Goal: Navigation & Orientation: Find specific page/section

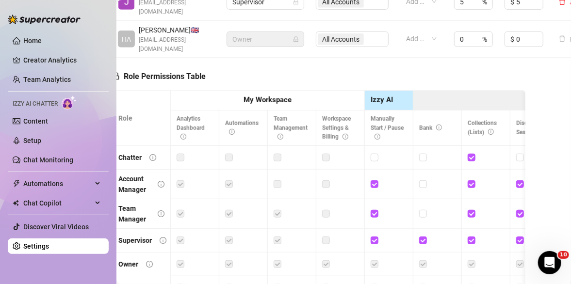
scroll to position [287, 14]
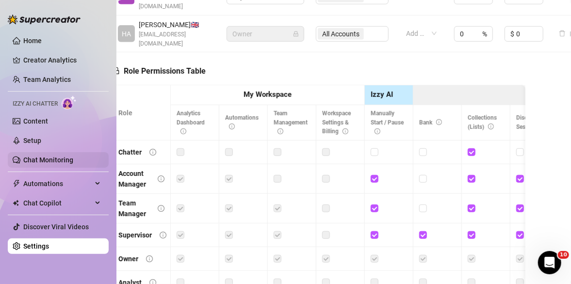
click at [44, 163] on link "Chat Monitoring" at bounding box center [48, 160] width 50 height 8
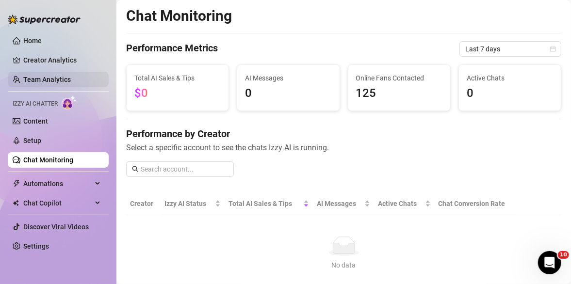
click at [45, 83] on link "Team Analytics" at bounding box center [47, 80] width 48 height 8
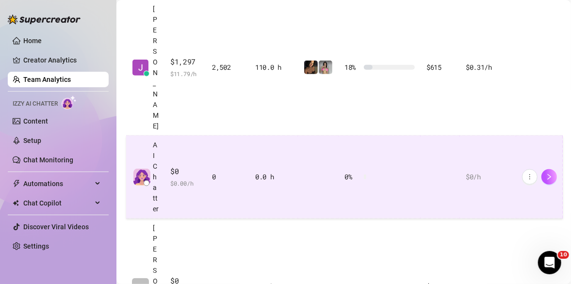
scroll to position [158, 0]
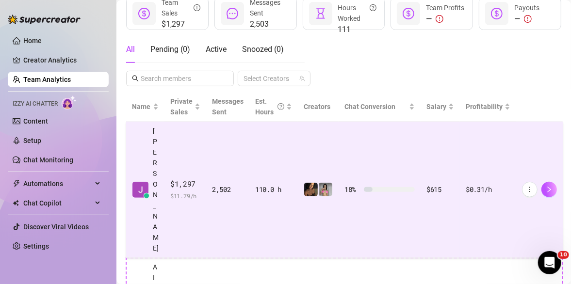
click at [230, 170] on td "2,502" at bounding box center [227, 190] width 43 height 136
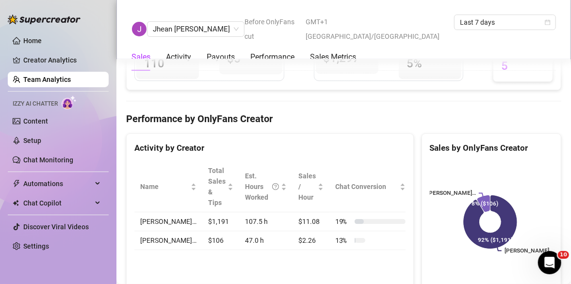
scroll to position [1261, 0]
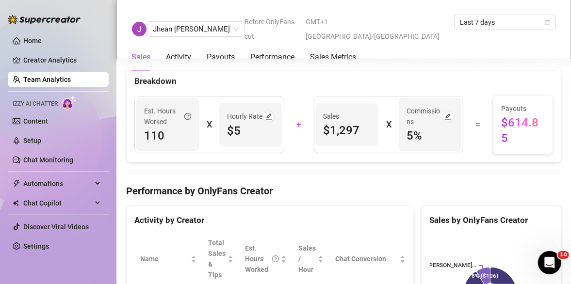
click at [328, 59] on div "Total Payouts $614.85 Profitability $33.65 Breakdown Est. Hours Worked 110 X Ho…" at bounding box center [343, 89] width 435 height 148
click at [281, 51] on div "Performance" at bounding box center [272, 57] width 44 height 12
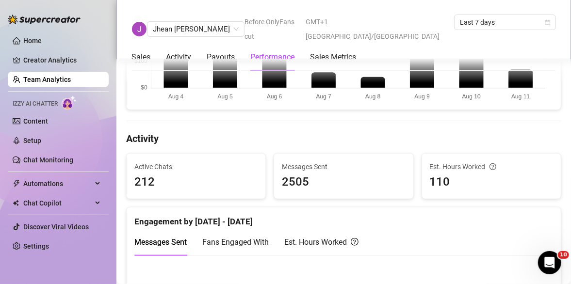
scroll to position [309, 0]
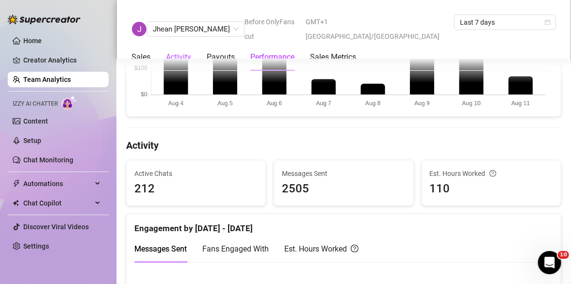
click at [182, 51] on div "Activity" at bounding box center [178, 57] width 25 height 12
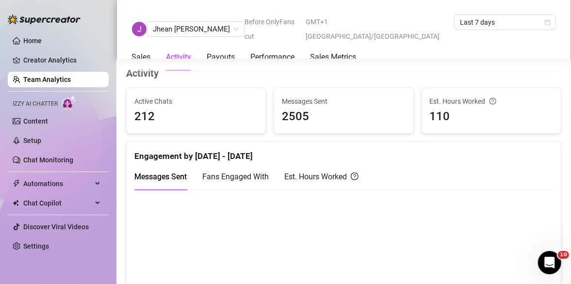
scroll to position [381, 0]
click at [207, 51] on div "Payouts" at bounding box center [221, 57] width 28 height 12
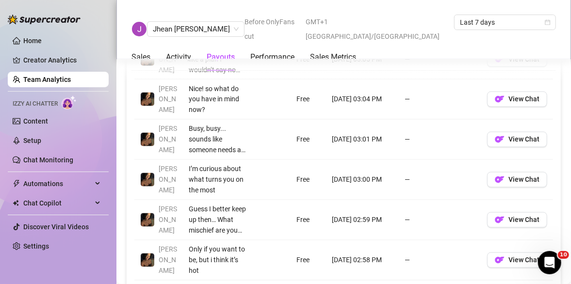
scroll to position [752, 0]
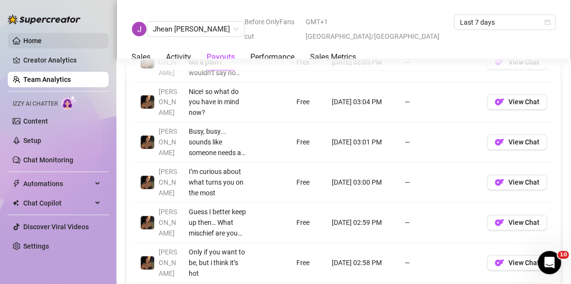
click at [42, 42] on link "Home" at bounding box center [32, 41] width 18 height 8
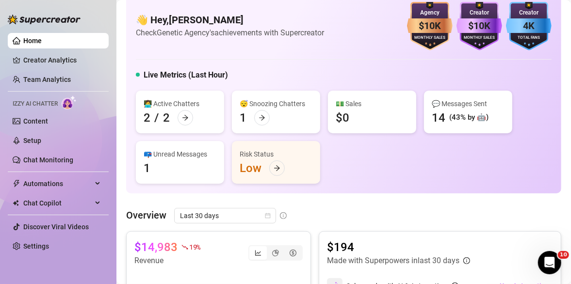
scroll to position [17, 0]
